Goal: Find specific page/section: Find specific page/section

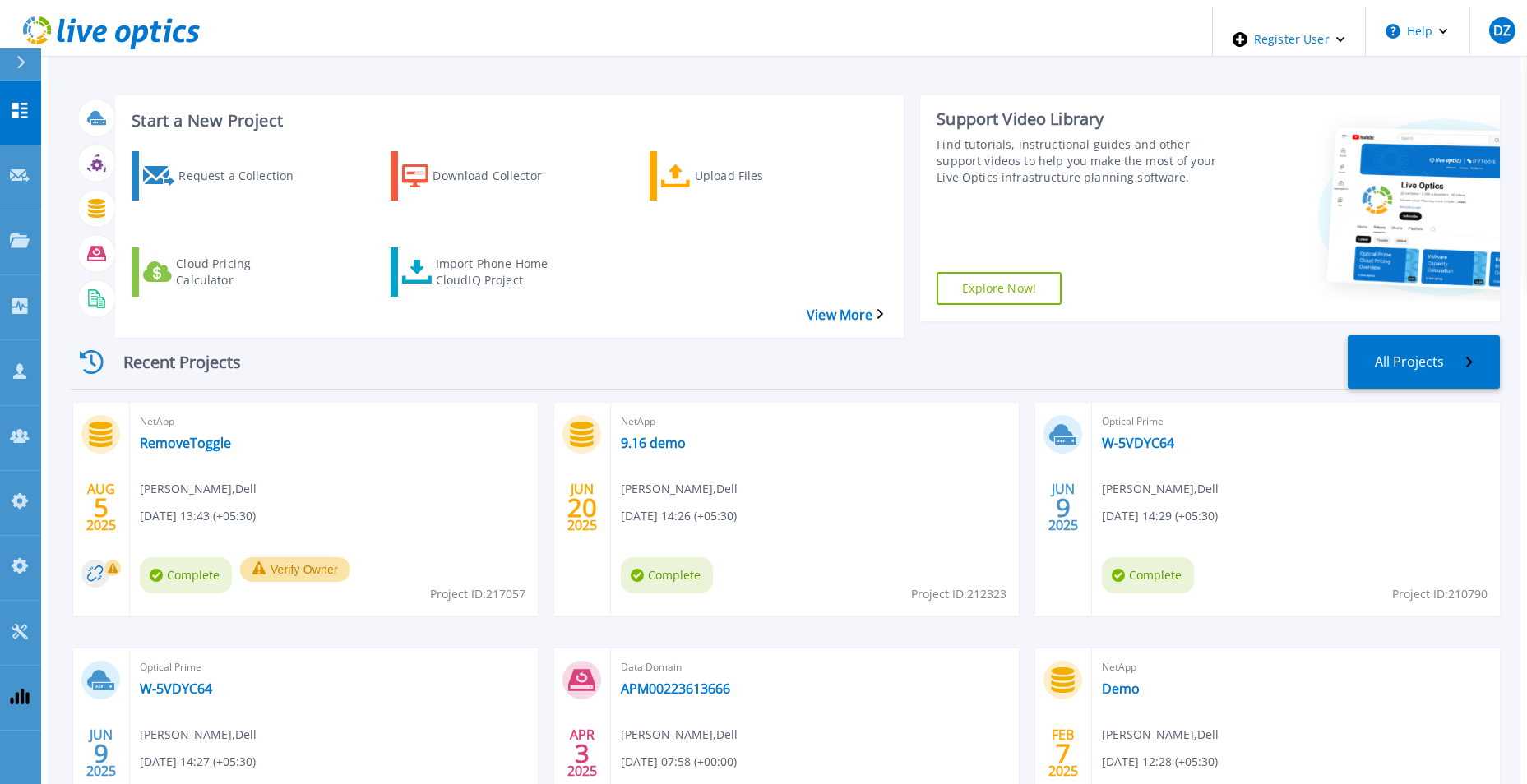
click at [661, 54] on div "Start a New Project Request a Collection Download Collector Upload Files Cloud …" at bounding box center [784, 457] width 1472 height 901
click at [770, 335] on div "Recent Projects All Projects" at bounding box center [784, 362] width 1430 height 55
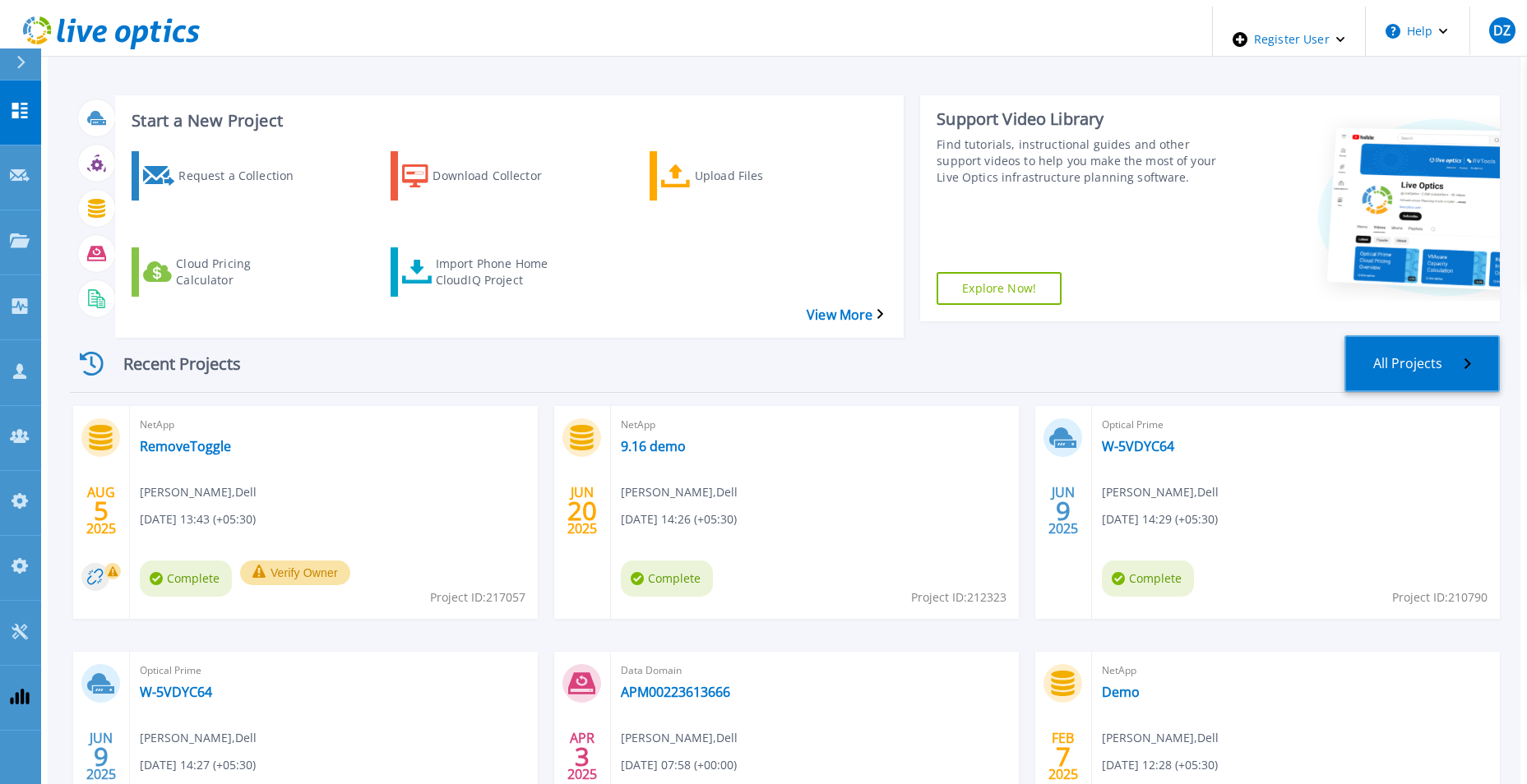
click at [1481, 335] on link "All Projects" at bounding box center [1422, 363] width 156 height 57
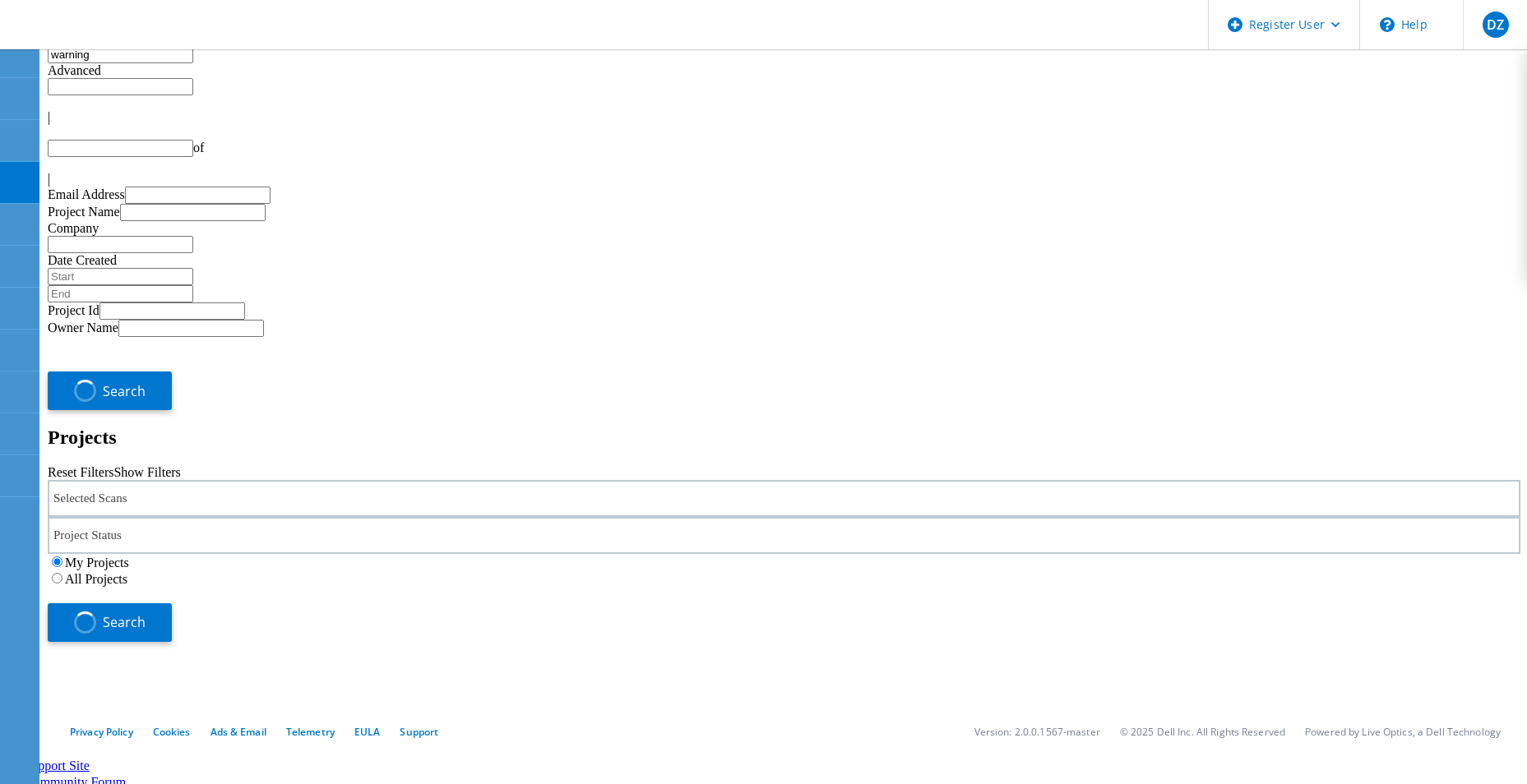
type input "1"
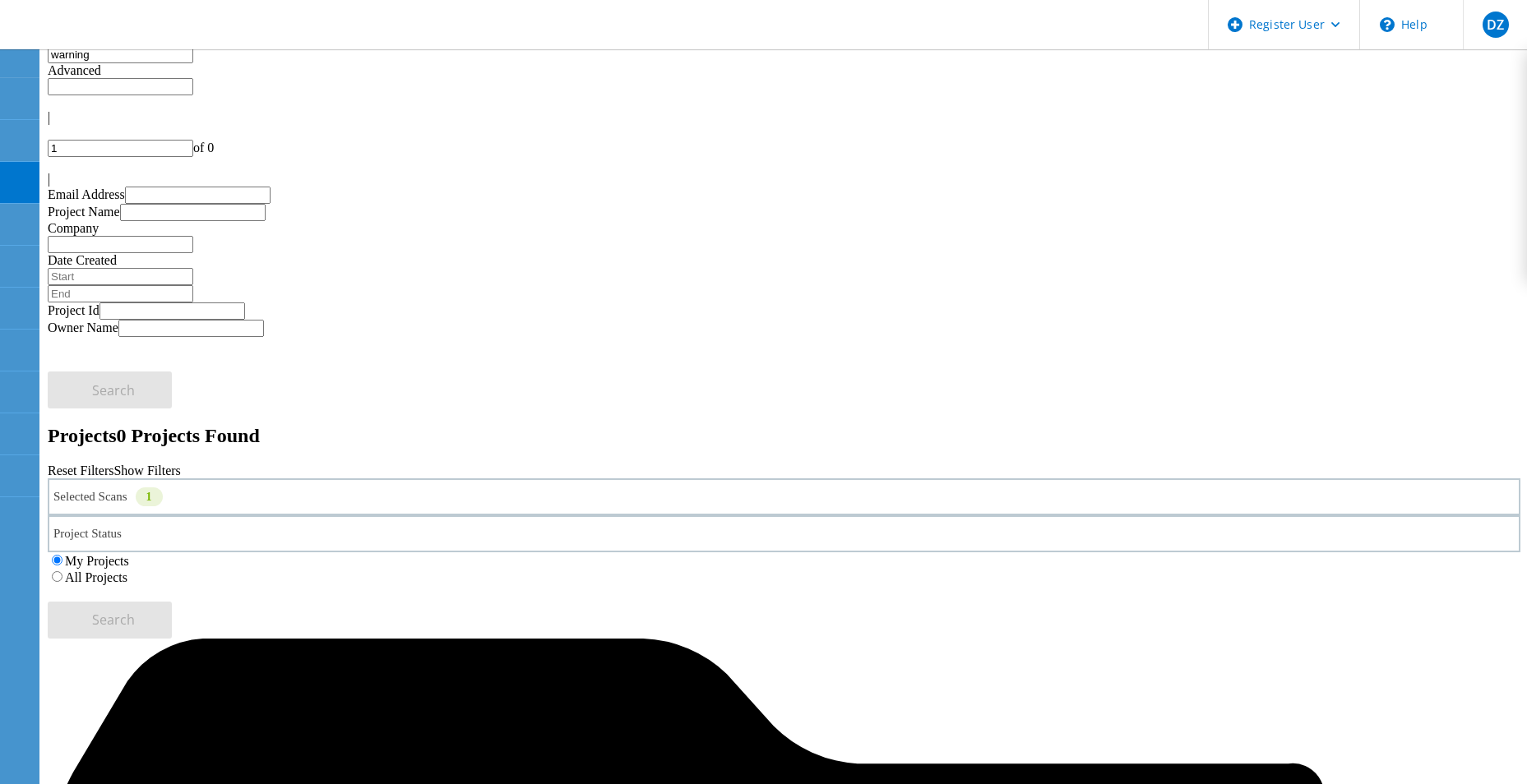
click at [127, 571] on label "All Projects" at bounding box center [96, 577] width 62 height 14
click at [62, 572] on input "All Projects" at bounding box center [57, 576] width 10 height 10
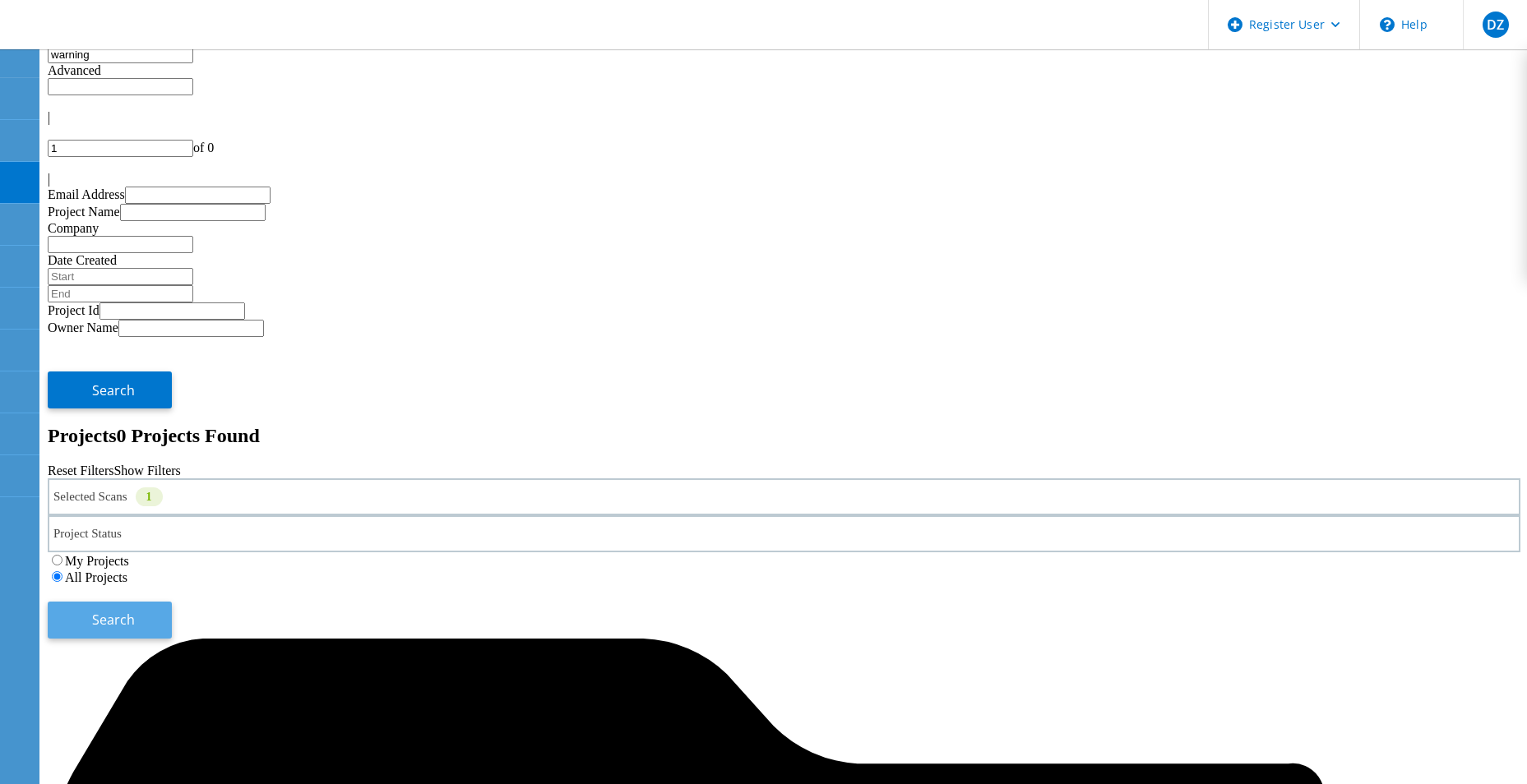
click at [172, 602] on button "Search" at bounding box center [110, 620] width 125 height 37
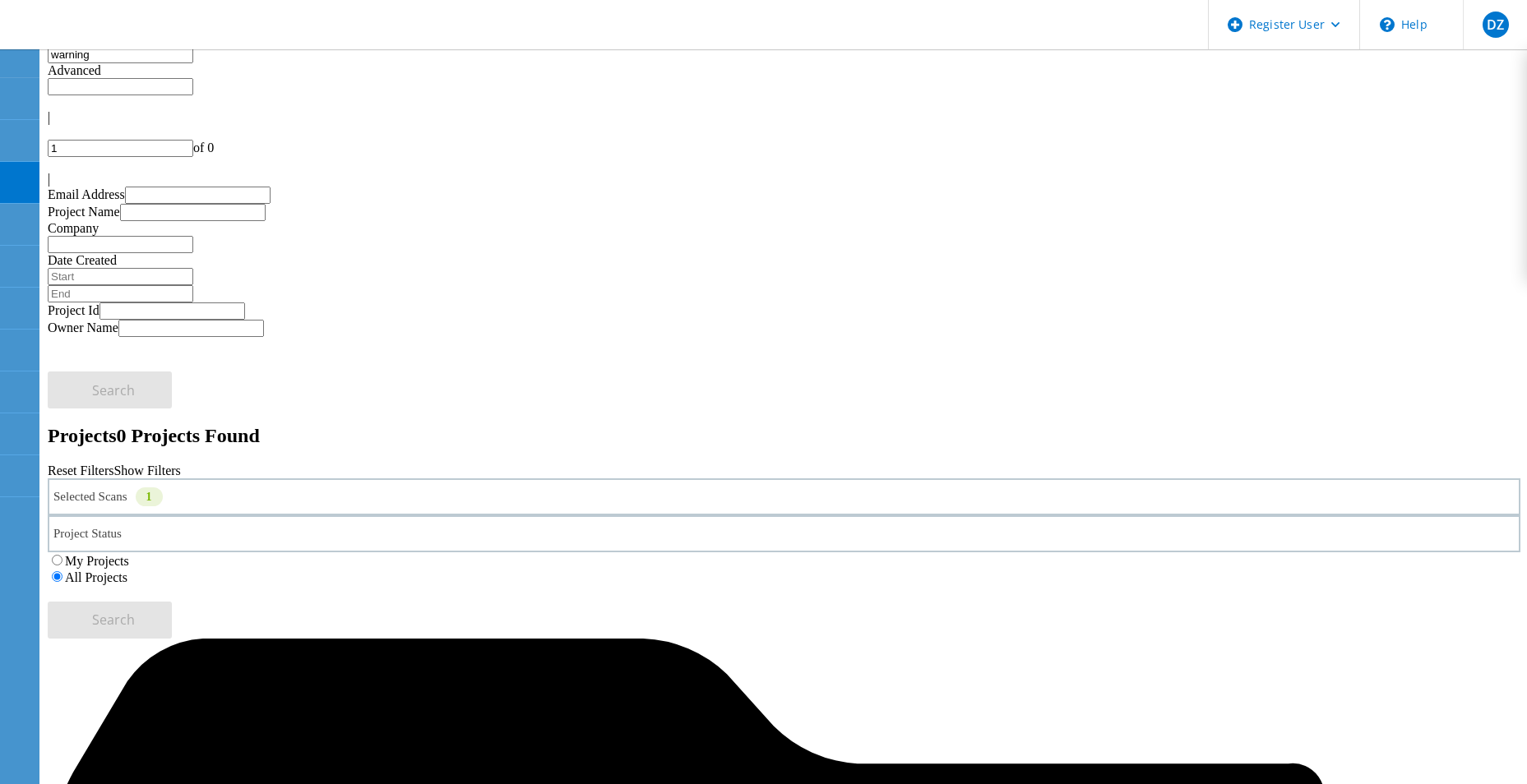
click at [108, 63] on input "warning" at bounding box center [121, 55] width 145 height 17
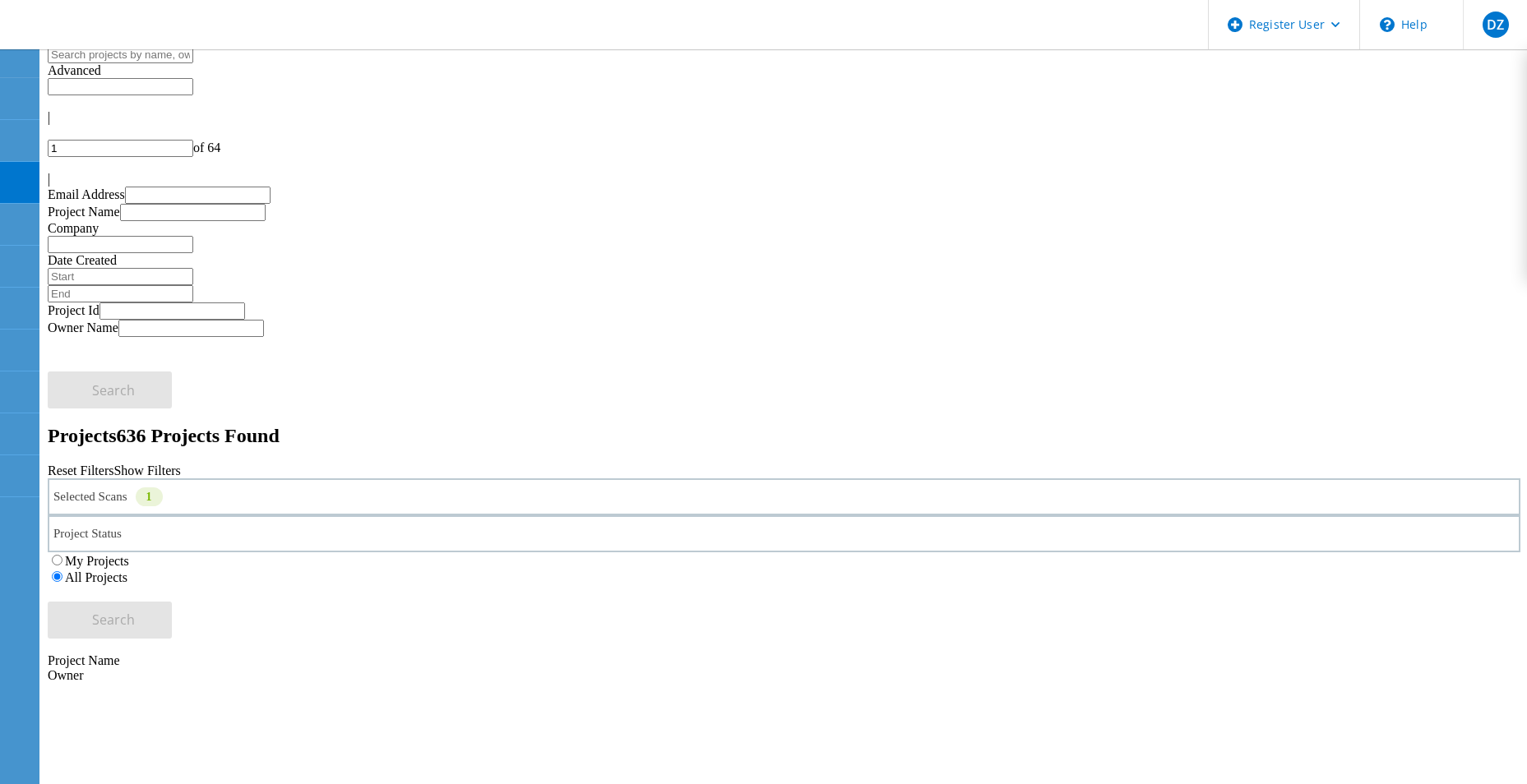
click at [163, 501] on icon at bounding box center [163, 501] width 0 height 0
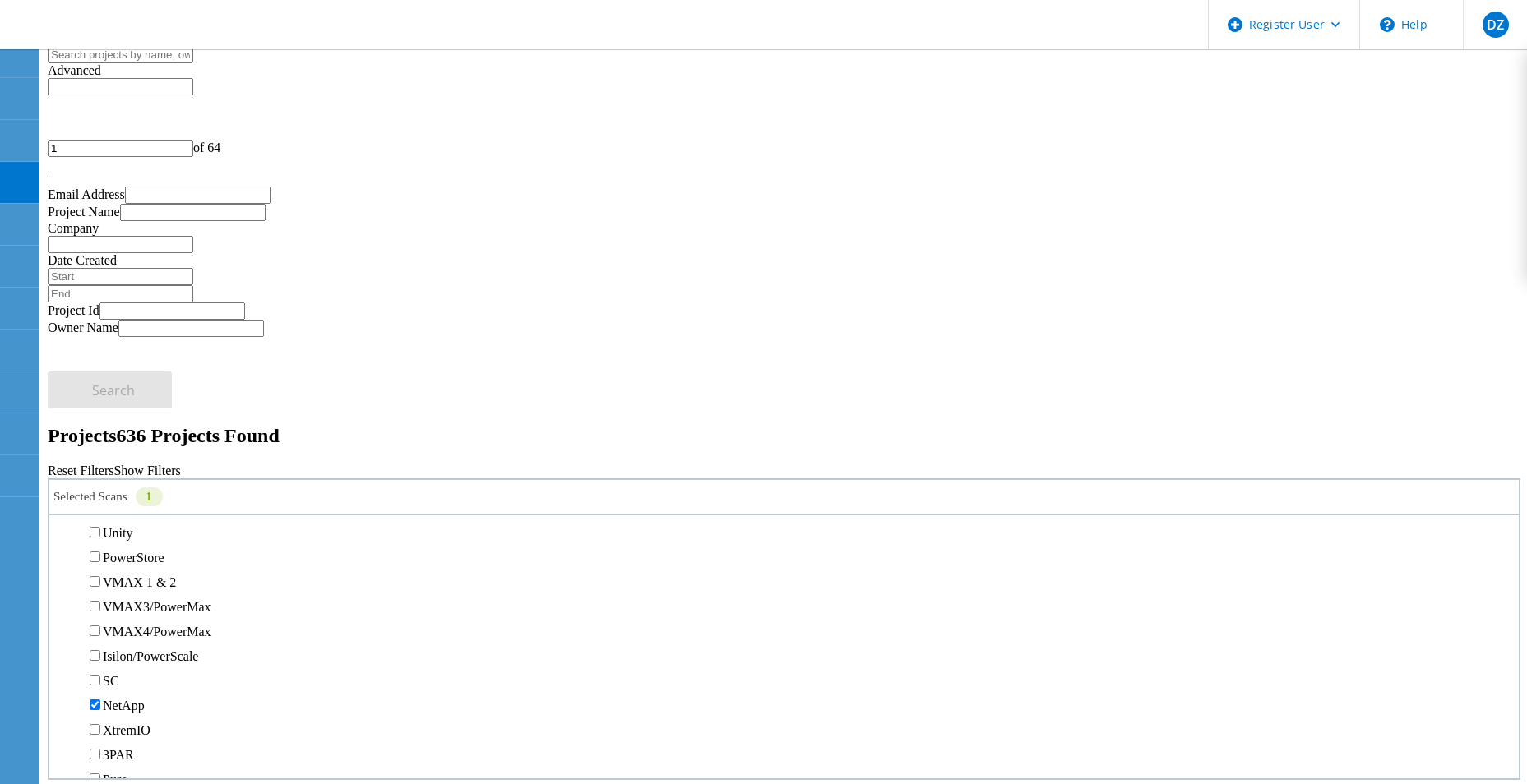
click at [132, 526] on label "Unity" at bounding box center [117, 533] width 29 height 14
click at [100, 526] on input "Unity" at bounding box center [94, 531] width 10 height 10
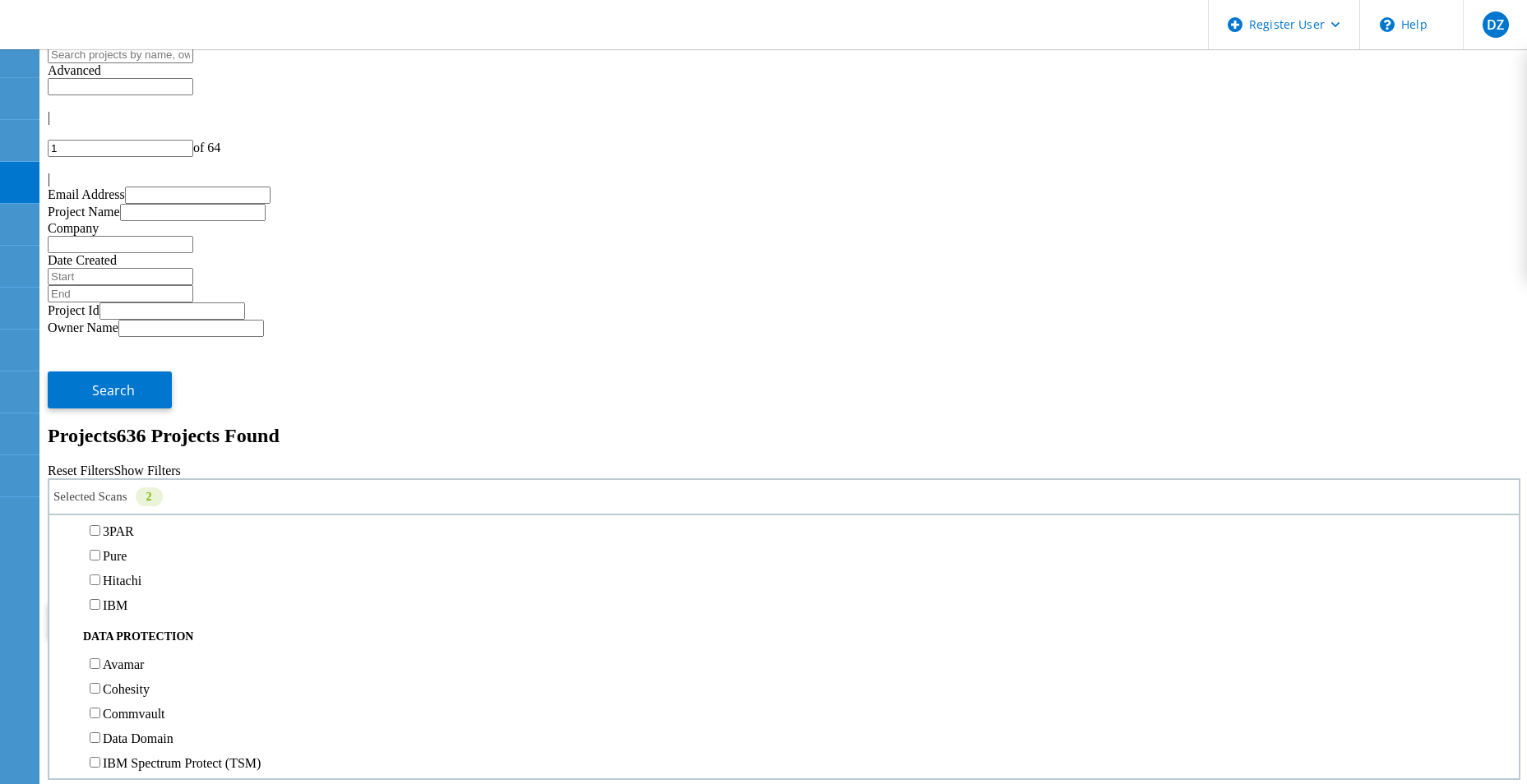
scroll to position [493, 0]
click at [135, 534] on label "NetApp" at bounding box center [124, 541] width 42 height 14
click at [100, 535] on input "NetApp" at bounding box center [94, 540] width 10 height 10
click at [135, 610] on span "Search" at bounding box center [113, 619] width 42 height 18
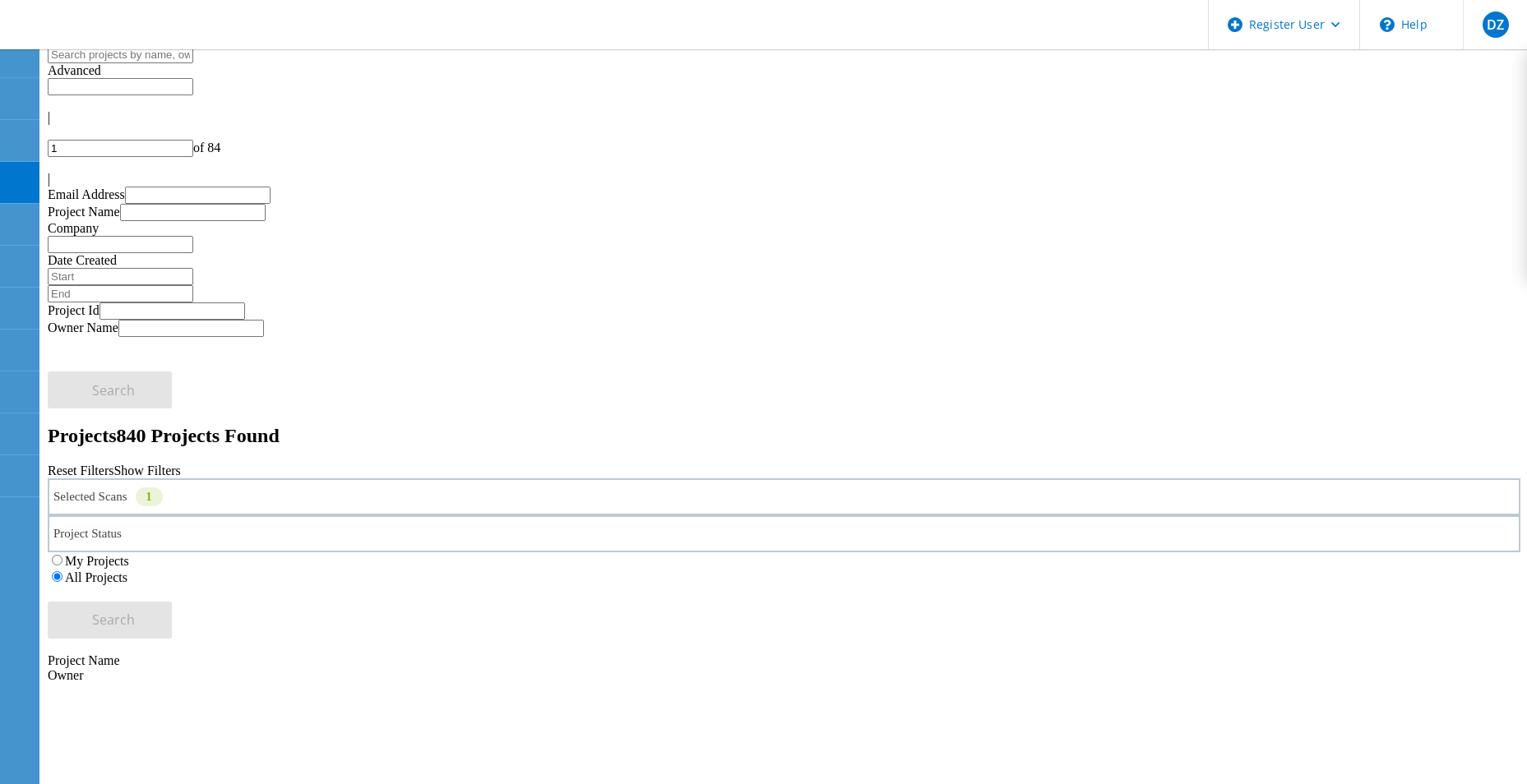
click at [1520, 172] on div "|" at bounding box center [784, 179] width 1472 height 15
click at [58, 137] on icon at bounding box center [53, 143] width 9 height 14
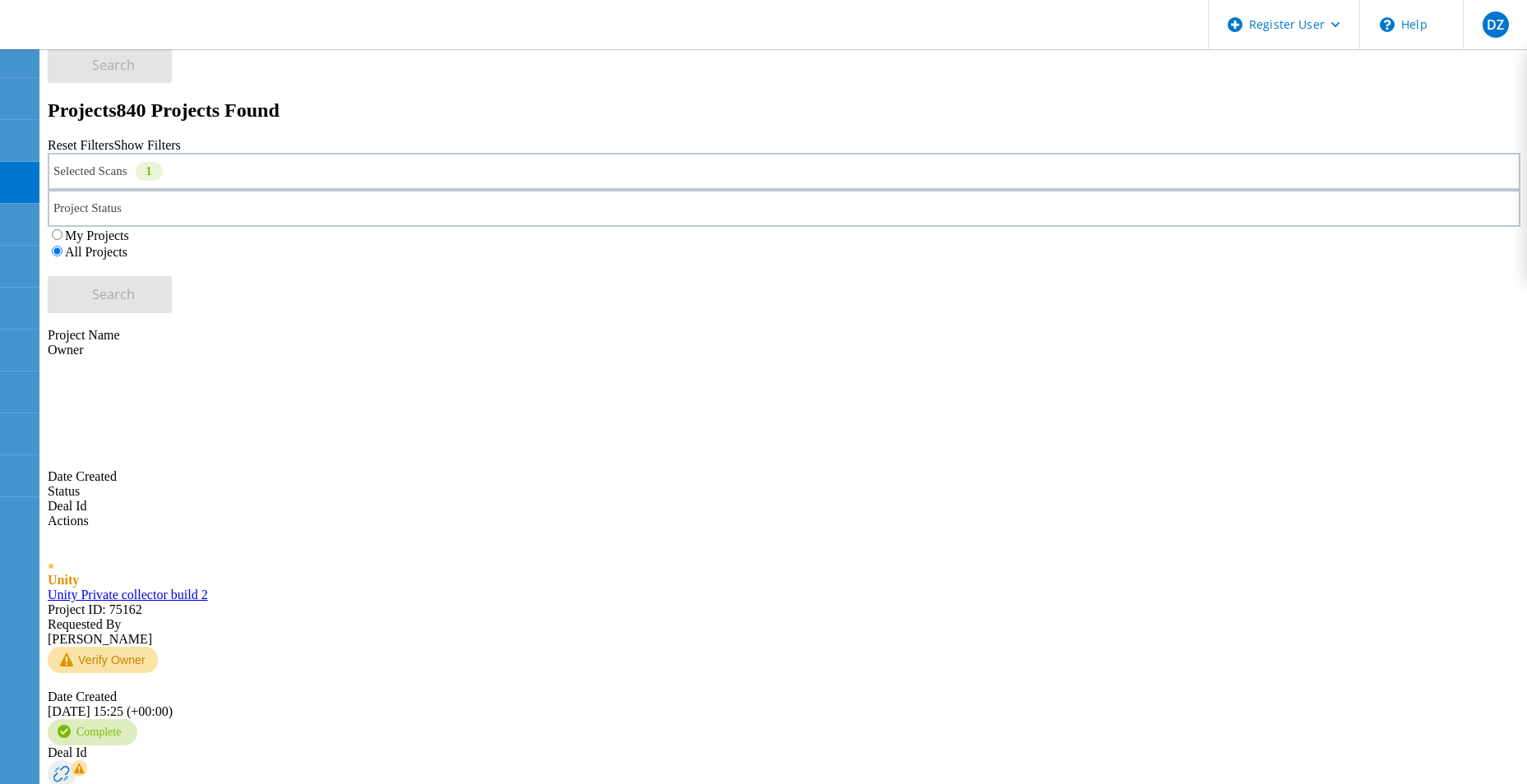
scroll to position [329, 0]
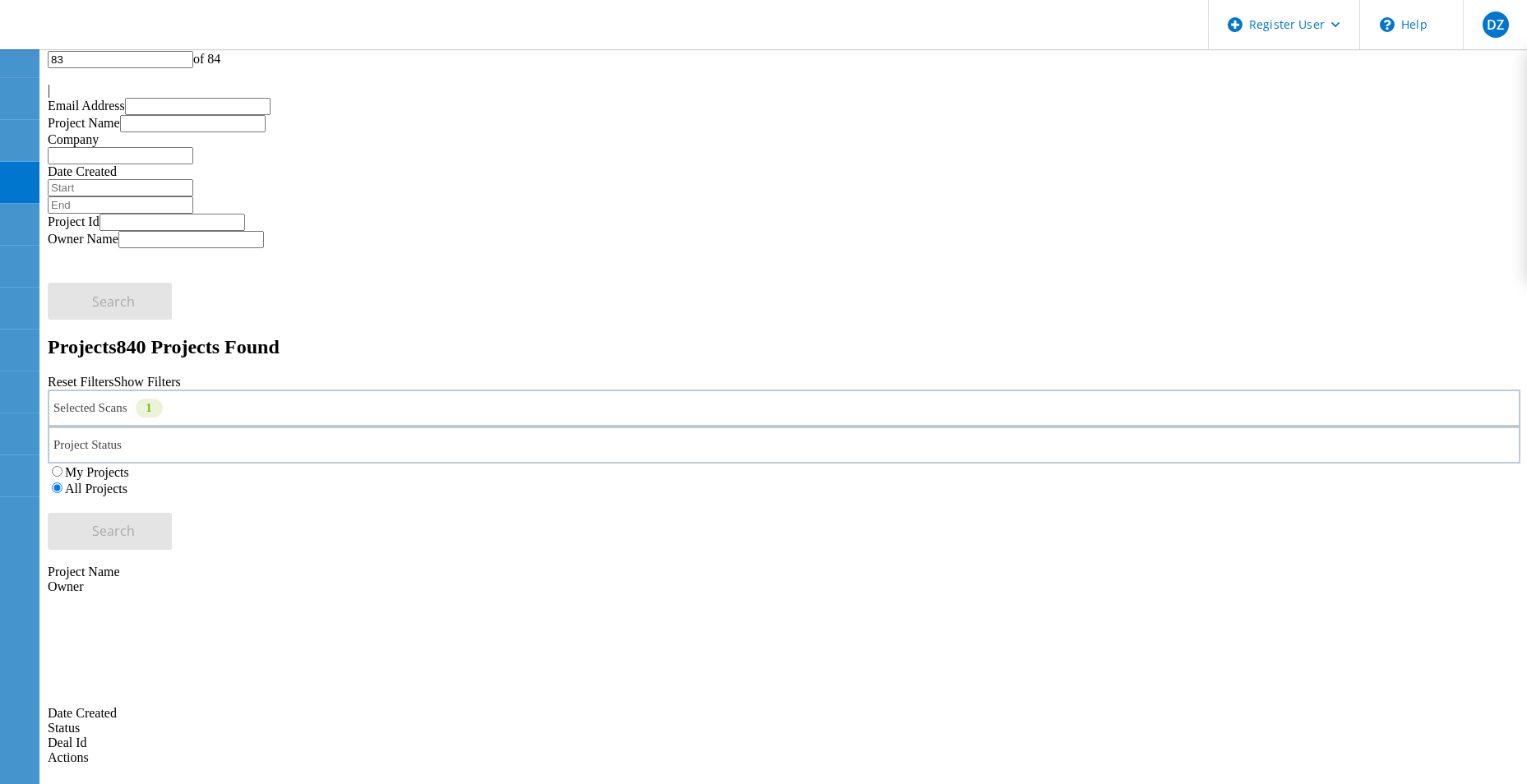
scroll to position [82, 0]
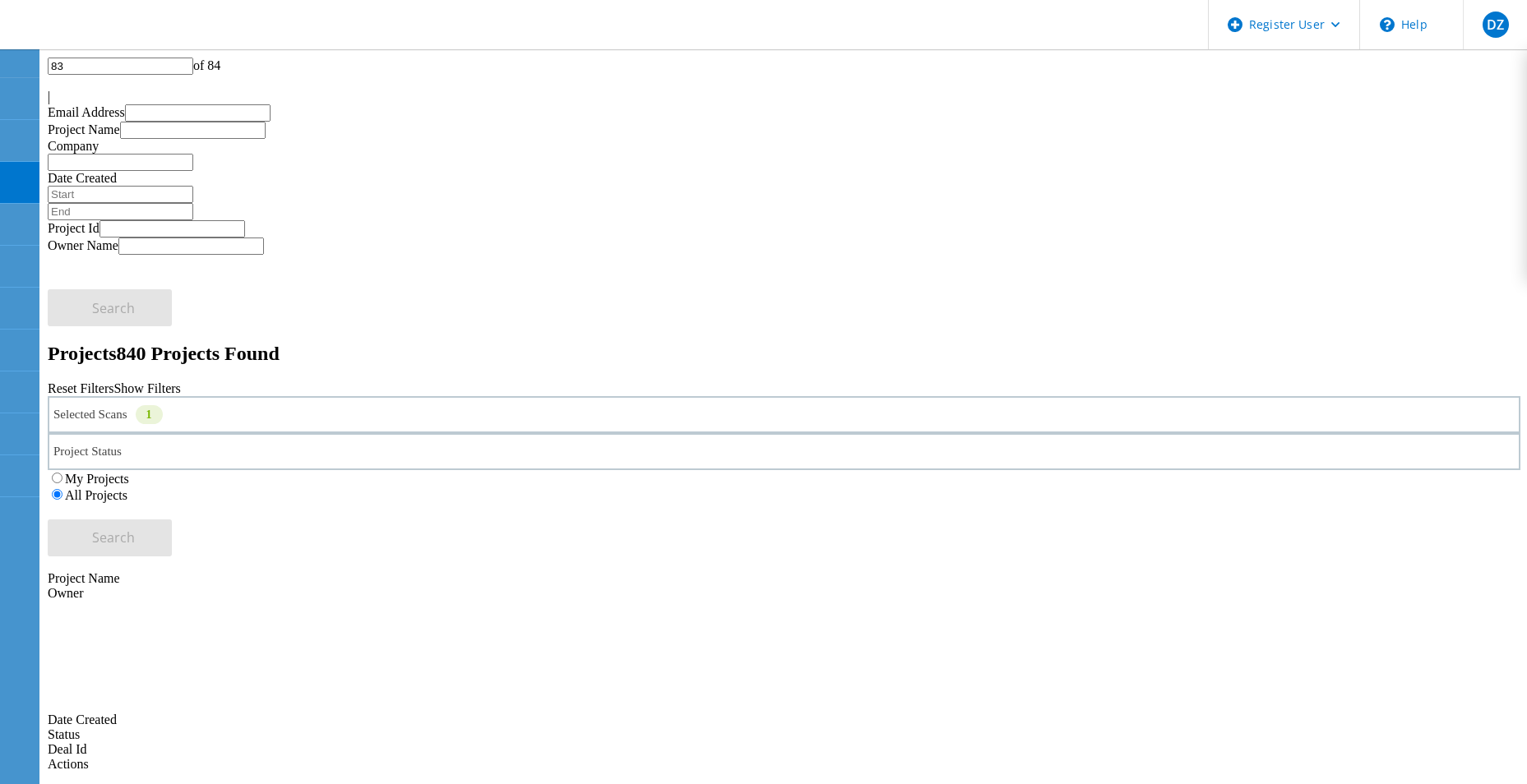
click at [48, 55] on icon at bounding box center [48, 55] width 0 height 0
click at [425, 396] on div "Selected Scans 1" at bounding box center [784, 414] width 1472 height 37
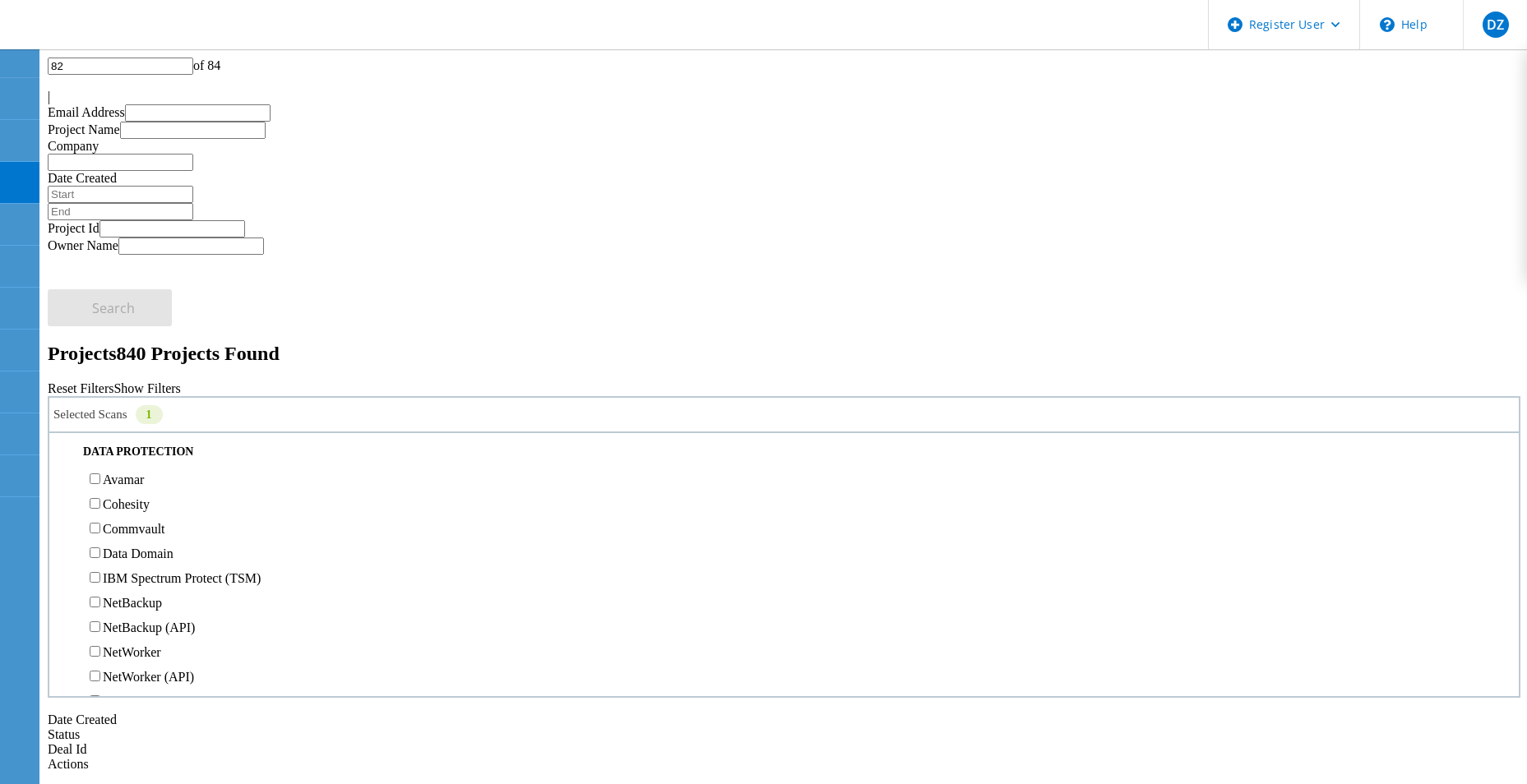
scroll to position [658, 0]
click at [130, 288] on label "NetApp" at bounding box center [124, 294] width 42 height 14
click at [100, 289] on input "NetApp" at bounding box center [94, 293] width 10 height 10
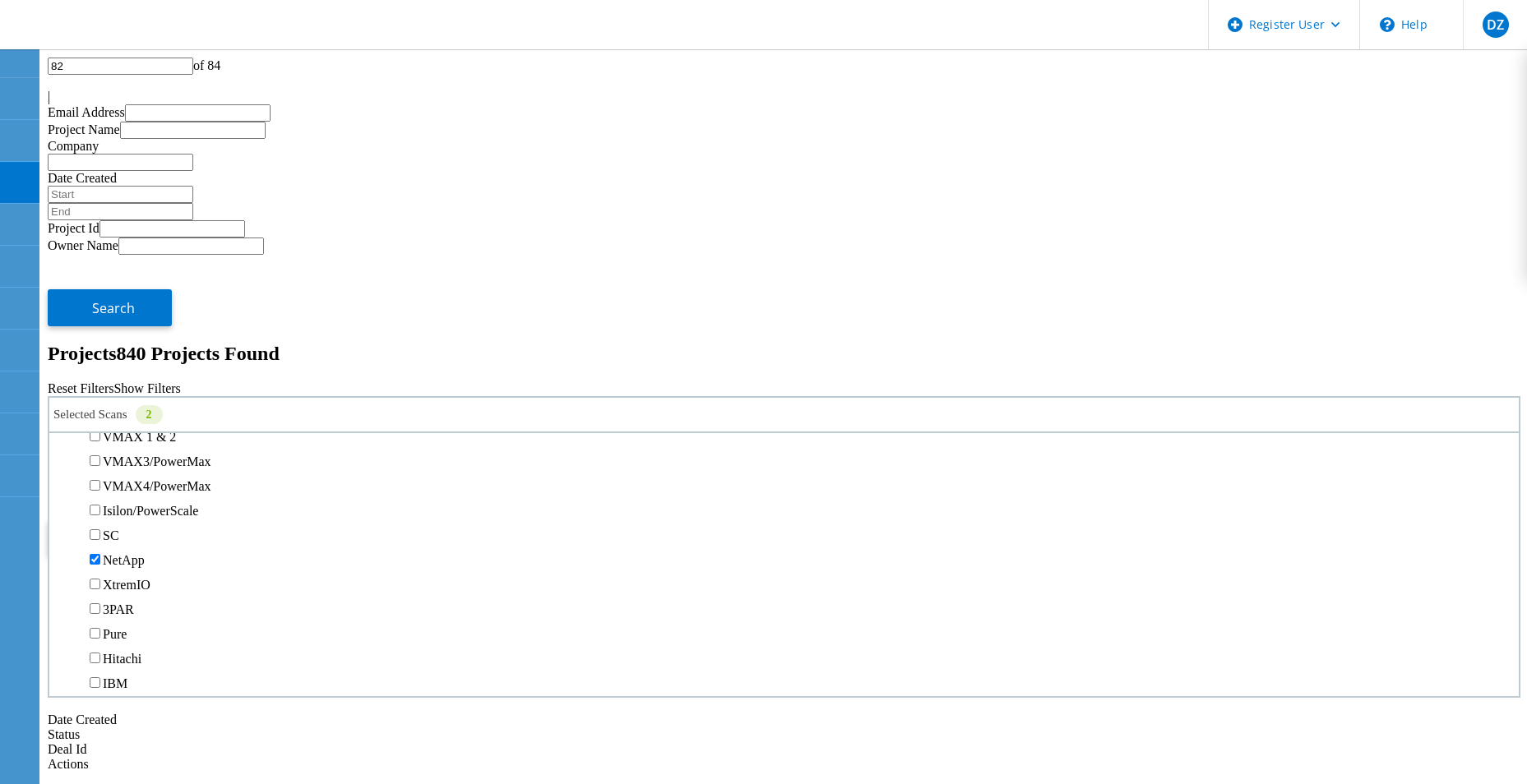
scroll to position [329, 0]
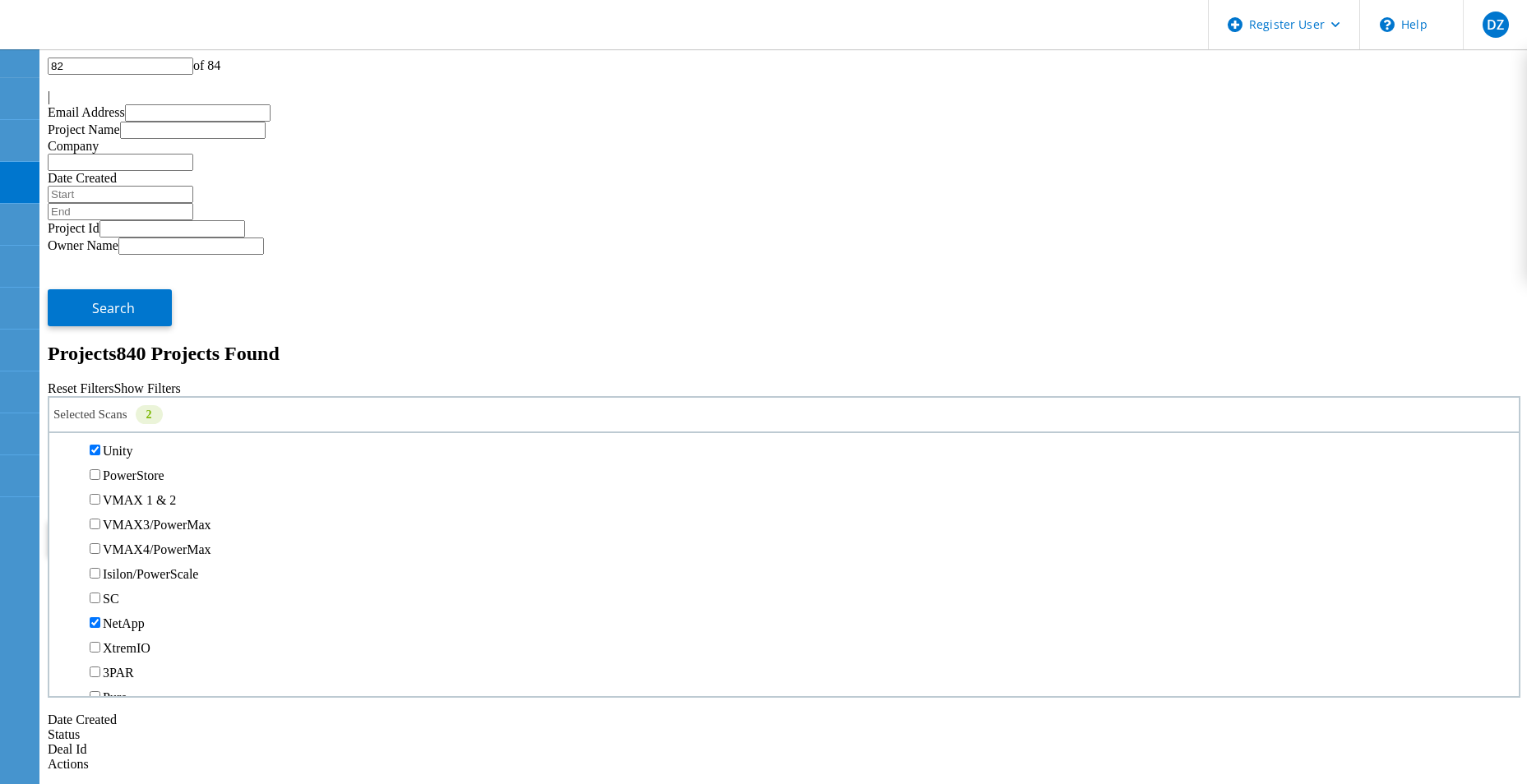
click at [132, 443] on label "Unity" at bounding box center [117, 450] width 29 height 14
click at [100, 444] on input "Unity" at bounding box center [94, 449] width 10 height 10
click at [172, 520] on button "Search" at bounding box center [110, 538] width 125 height 37
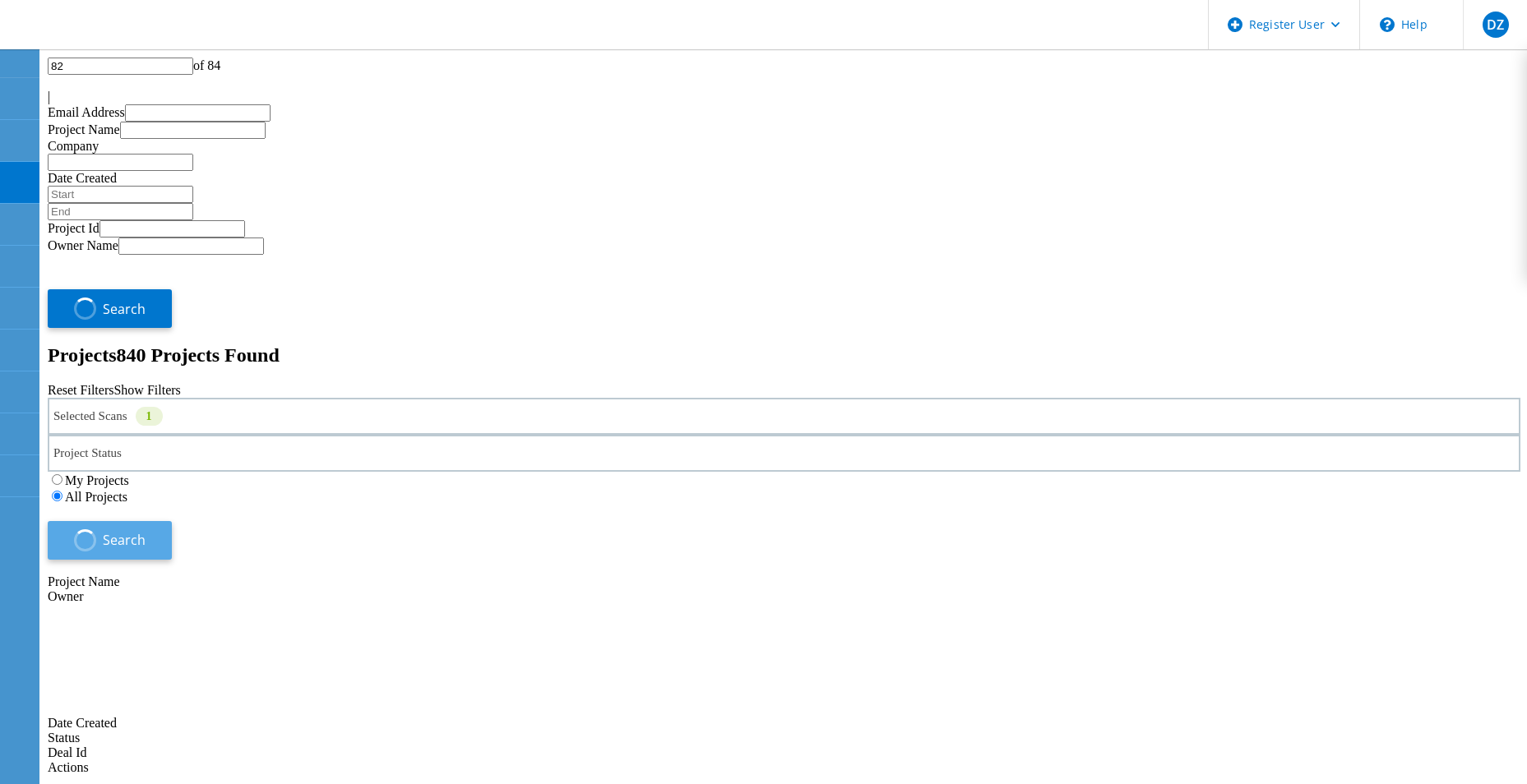
type input "1"
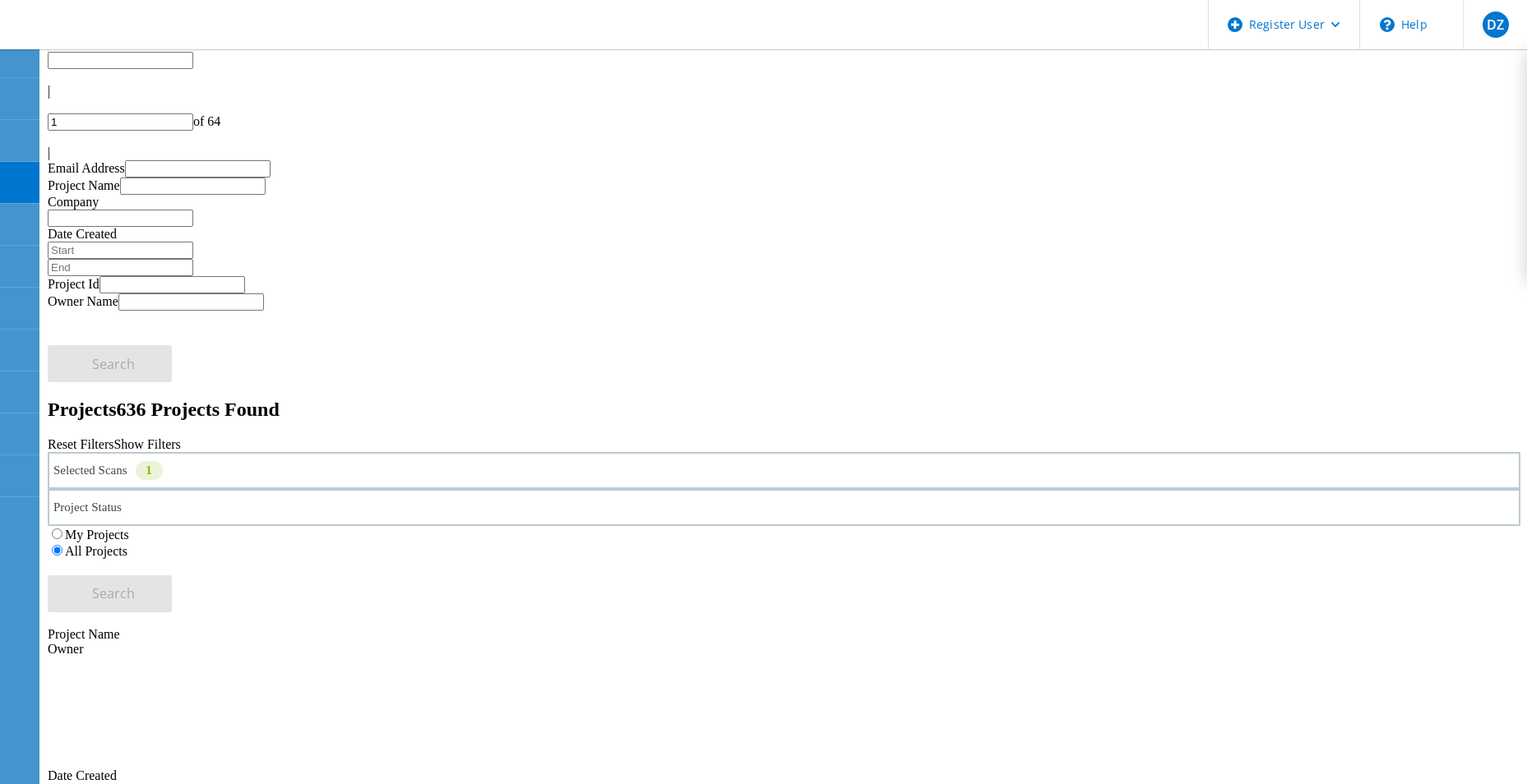
scroll to position [0, 0]
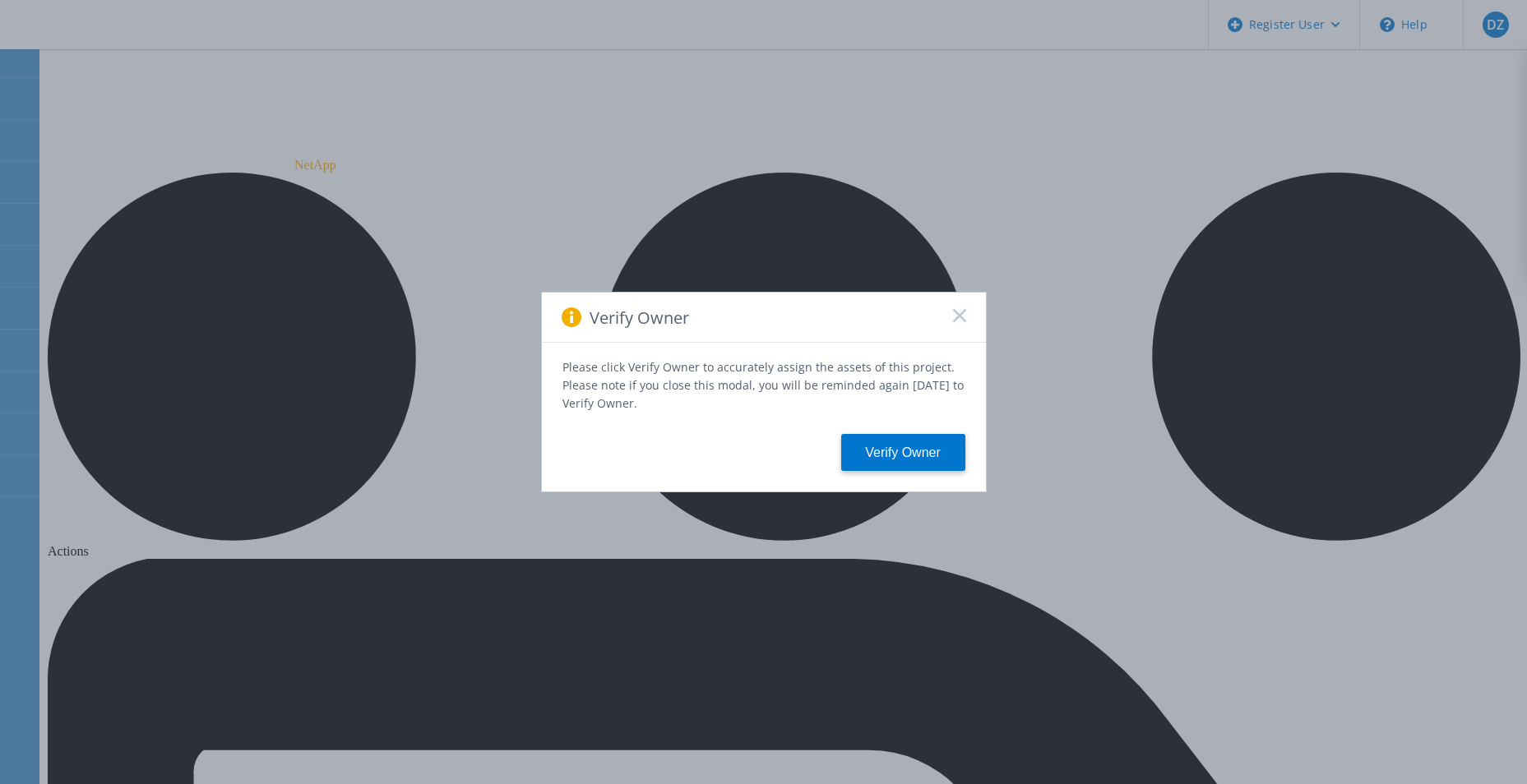
click at [964, 320] on icon at bounding box center [960, 316] width 13 height 13
